Goal: Check status: Check status

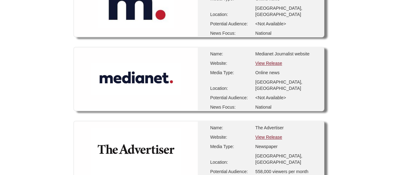
scroll to position [253, 0]
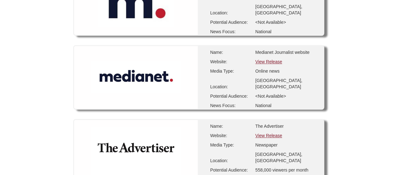
drag, startPoint x: 400, startPoint y: 17, endPoint x: 401, endPoint y: 50, distance: 32.9
click at [266, 64] on div "Name: Medianet Journalist website Website: View Release Media Type: Online news…" at bounding box center [259, 77] width 125 height 63
click at [266, 62] on link "View Release" at bounding box center [268, 61] width 27 height 5
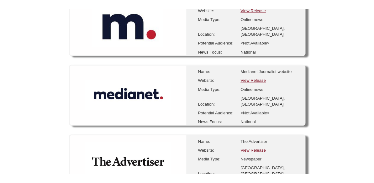
scroll to position [239, 0]
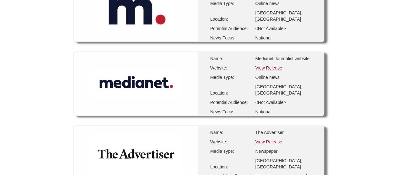
click at [272, 67] on link "View Release" at bounding box center [268, 68] width 27 height 5
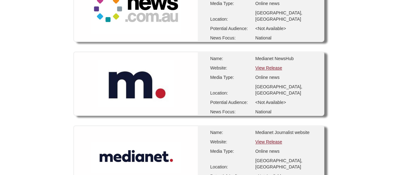
scroll to position [168, 0]
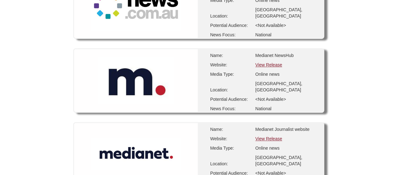
click at [273, 139] on link "View Release" at bounding box center [268, 138] width 27 height 5
